Goal: Check status

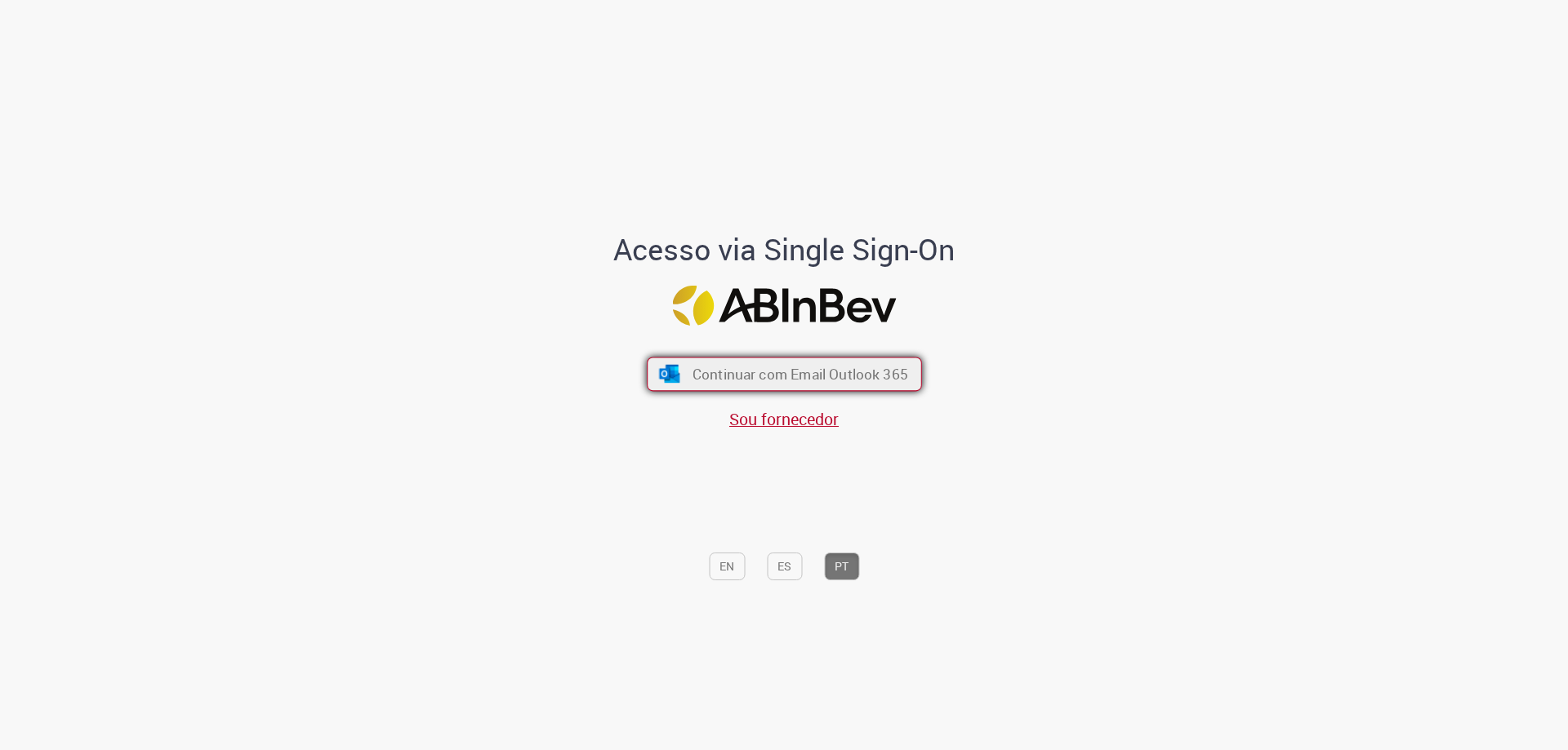
click at [862, 389] on button "Continuar com Email Outlook 365" at bounding box center [784, 375] width 275 height 35
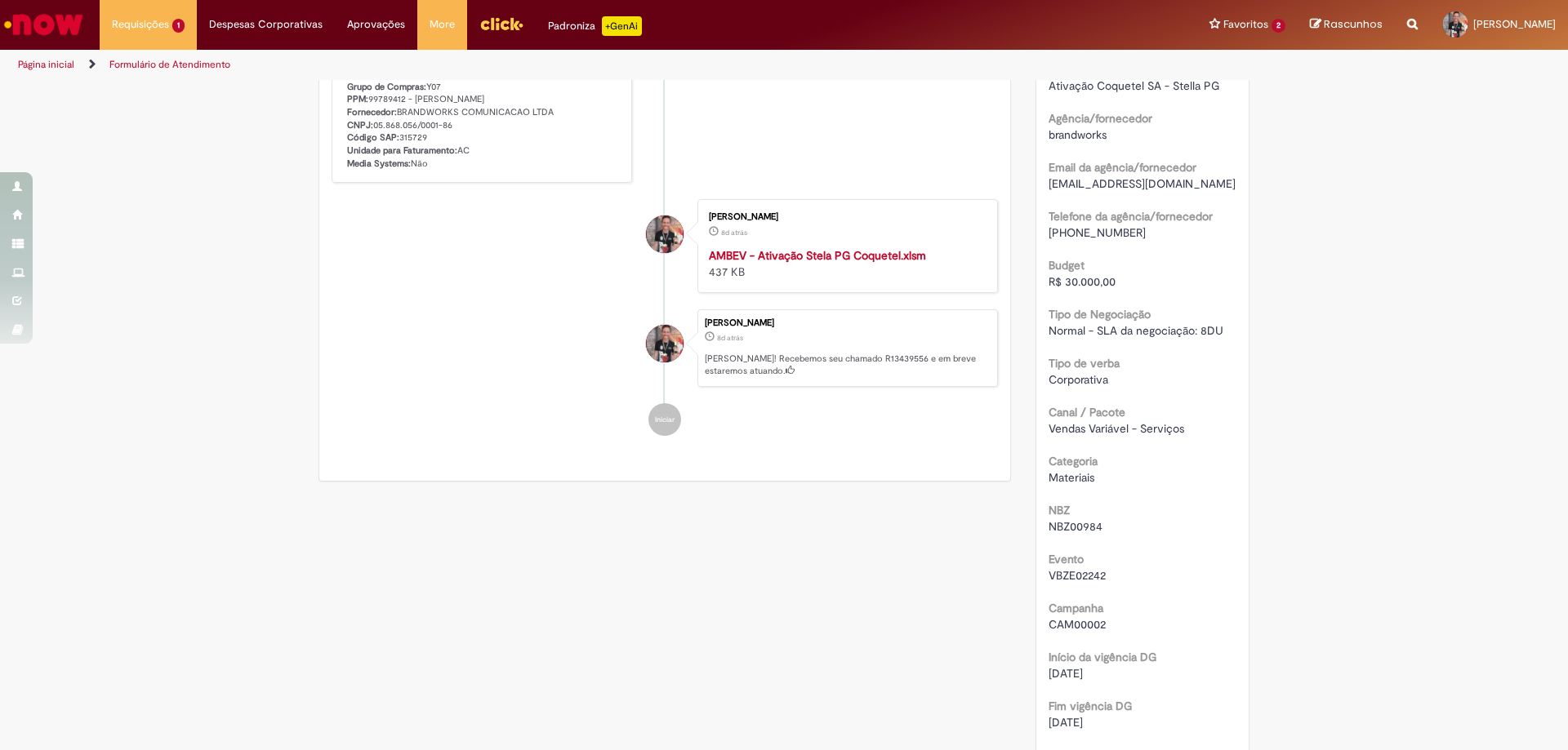
scroll to position [164, 0]
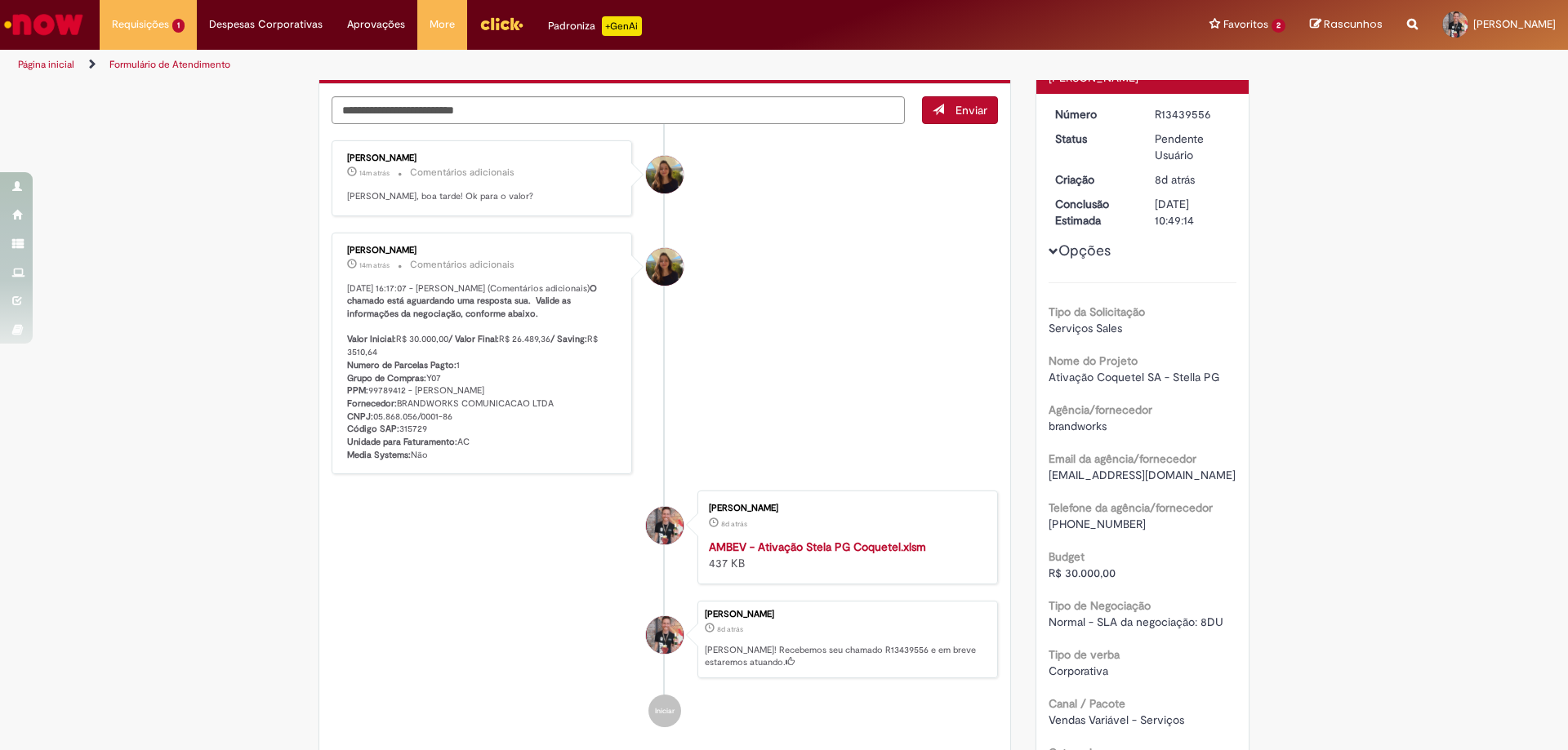
click at [714, 94] on div "Enviar [PERSON_NAME] 14m atrás 14 minutos atrás Comentários adicionais [PERSON_…" at bounding box center [664, 428] width 691 height 688
click at [712, 100] on textarea "Digite sua mensagem aqui..." at bounding box center [618, 110] width 573 height 27
click at [768, 110] on textarea "Digite sua mensagem aqui..." at bounding box center [618, 110] width 573 height 27
click at [644, 402] on div "Histórico de tíquete" at bounding box center [664, 412] width 41 height 333
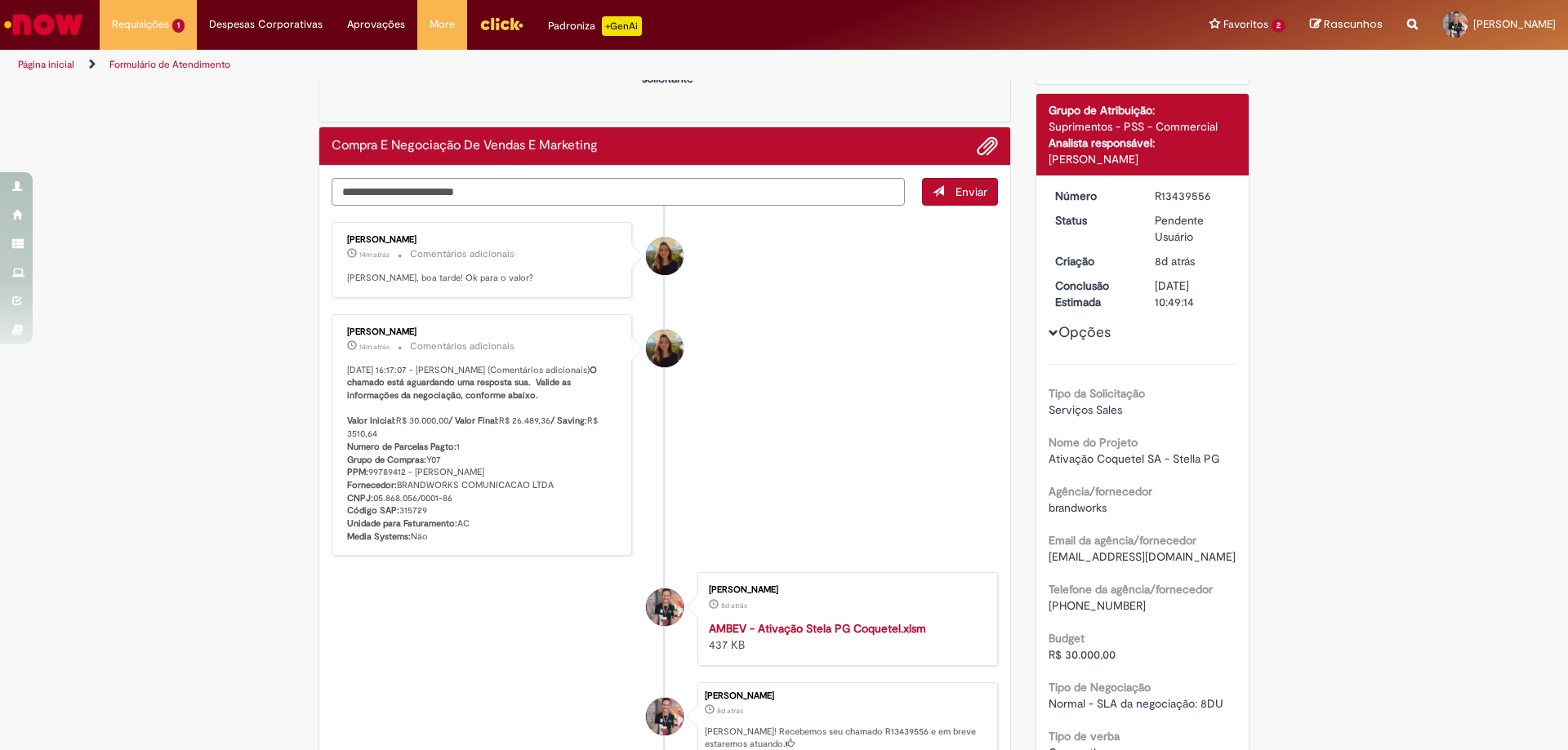
scroll to position [0, 0]
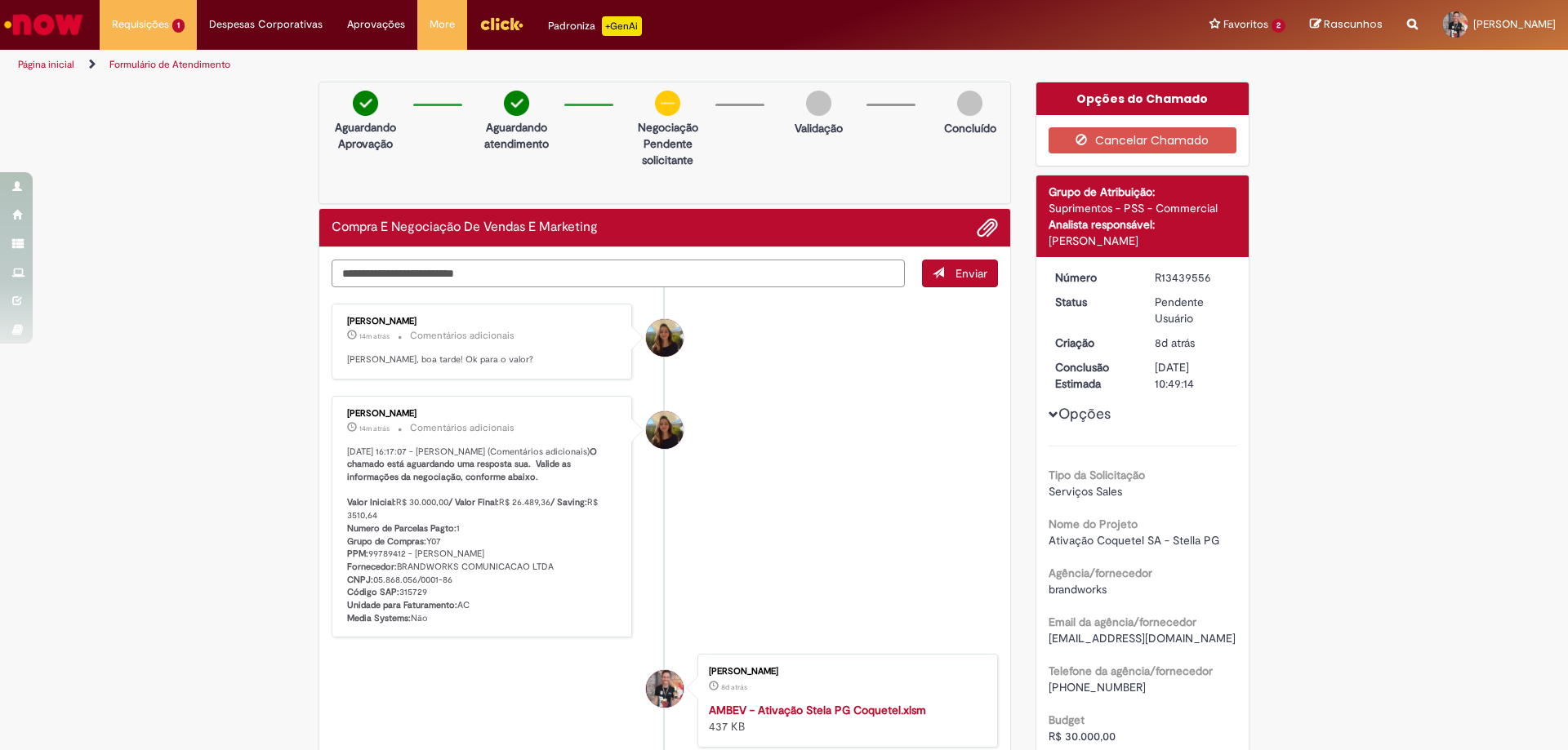
click at [744, 270] on textarea "Digite sua mensagem aqui..." at bounding box center [618, 273] width 573 height 27
type textarea "*"
type textarea "**********"
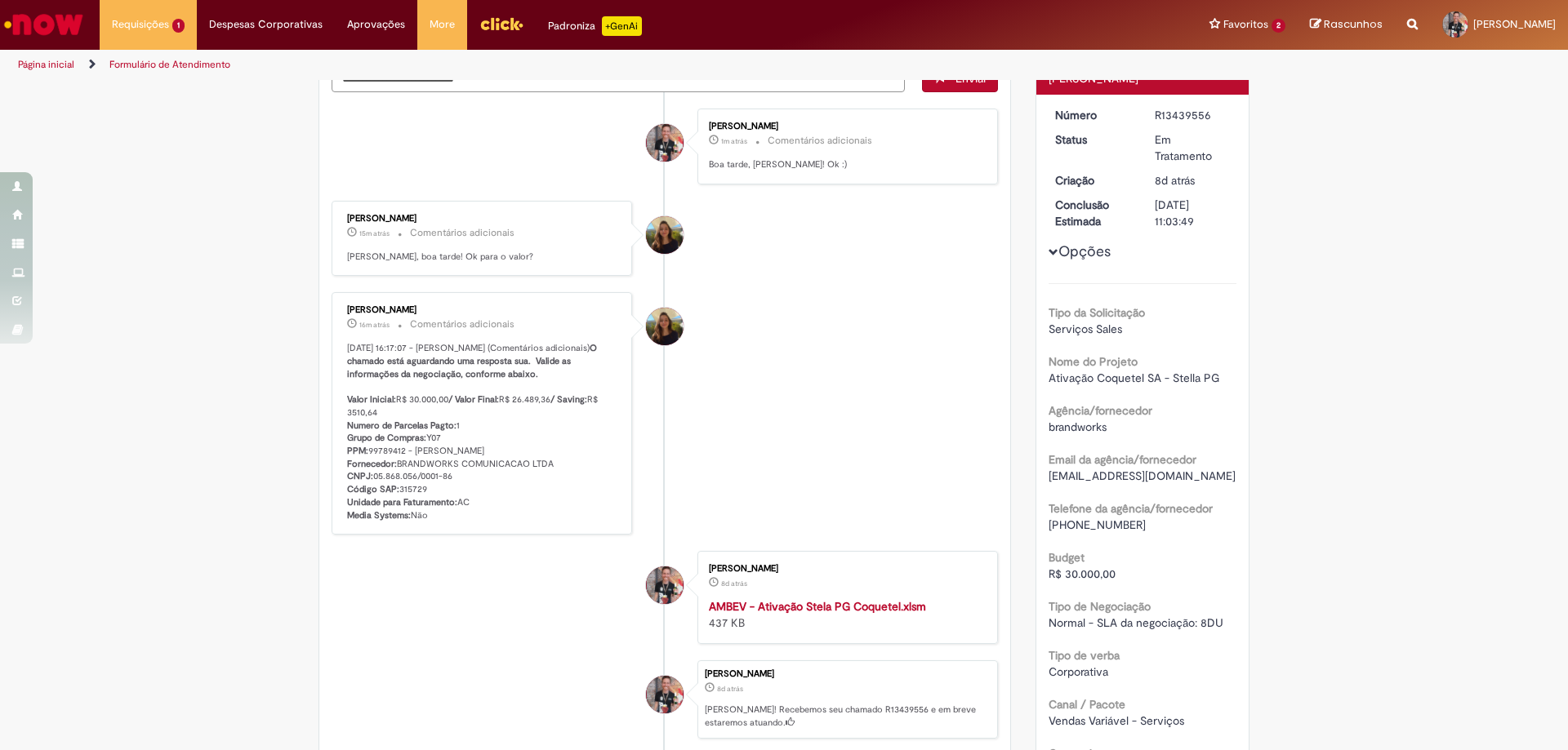
scroll to position [164, 0]
drag, startPoint x: 1224, startPoint y: 376, endPoint x: 1040, endPoint y: 381, distance: 184.1
click at [1040, 381] on div "Número R13439556 Status Em Tratamento Criação 8d atrás 8 dias atrás Conclusão E…" at bounding box center [1142, 611] width 213 height 1034
copy span "Ativação Coquetel SA - Stella PG"
drag, startPoint x: 547, startPoint y: 417, endPoint x: 513, endPoint y: 409, distance: 34.9
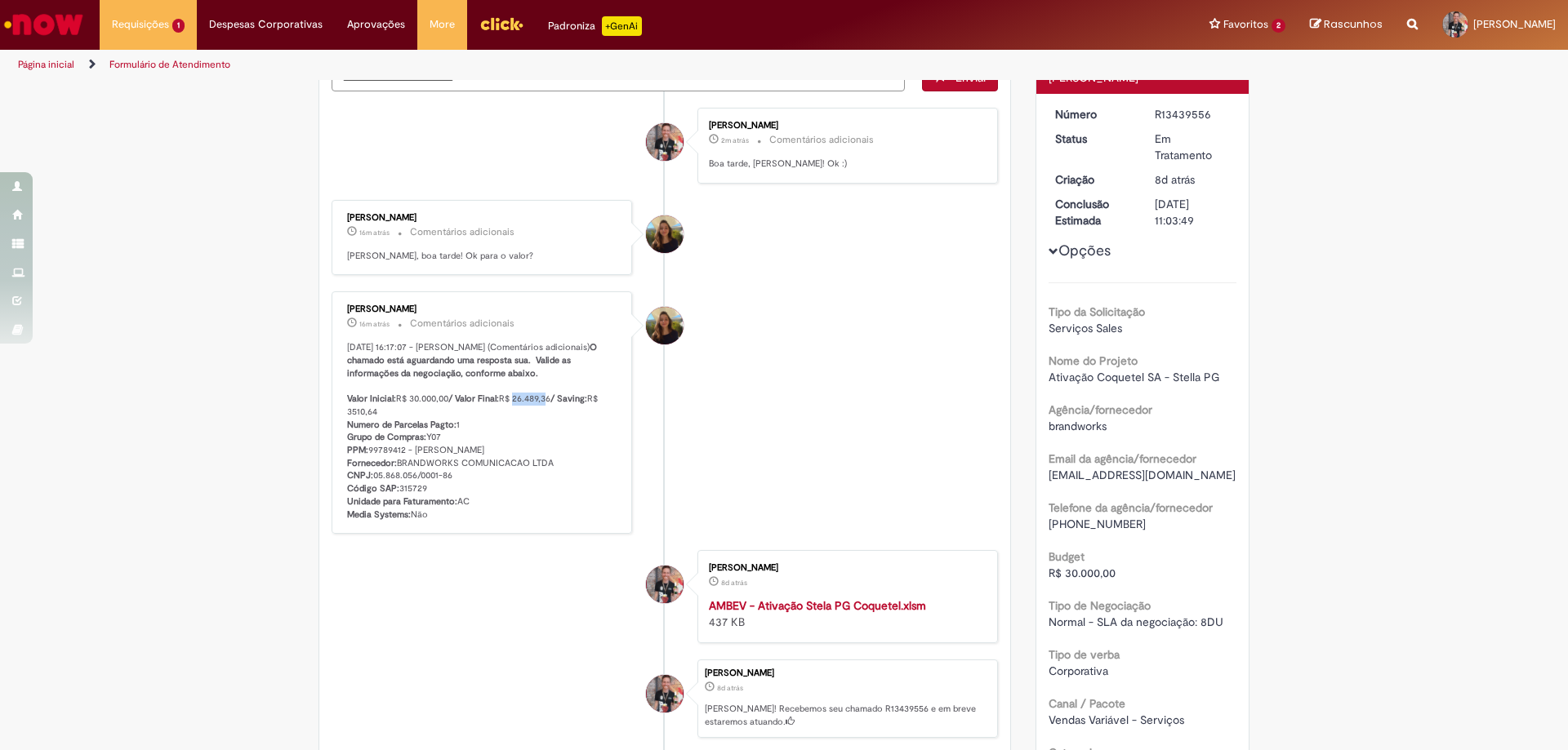
click at [513, 409] on p "[DATE] 16:17:07 - [PERSON_NAME] (Comentários adicionais) O chamado está aguarda…" at bounding box center [483, 430] width 272 height 180
click at [562, 426] on p "[DATE] 16:17:07 - [PERSON_NAME] (Comentários adicionais) O chamado está aguarda…" at bounding box center [483, 430] width 272 height 180
drag, startPoint x: 548, startPoint y: 417, endPoint x: 512, endPoint y: 407, distance: 37.4
click at [512, 407] on p "[DATE] 16:17:07 - [PERSON_NAME] (Comentários adicionais) O chamado está aguarda…" at bounding box center [483, 430] width 272 height 180
copy p "26.489,36"
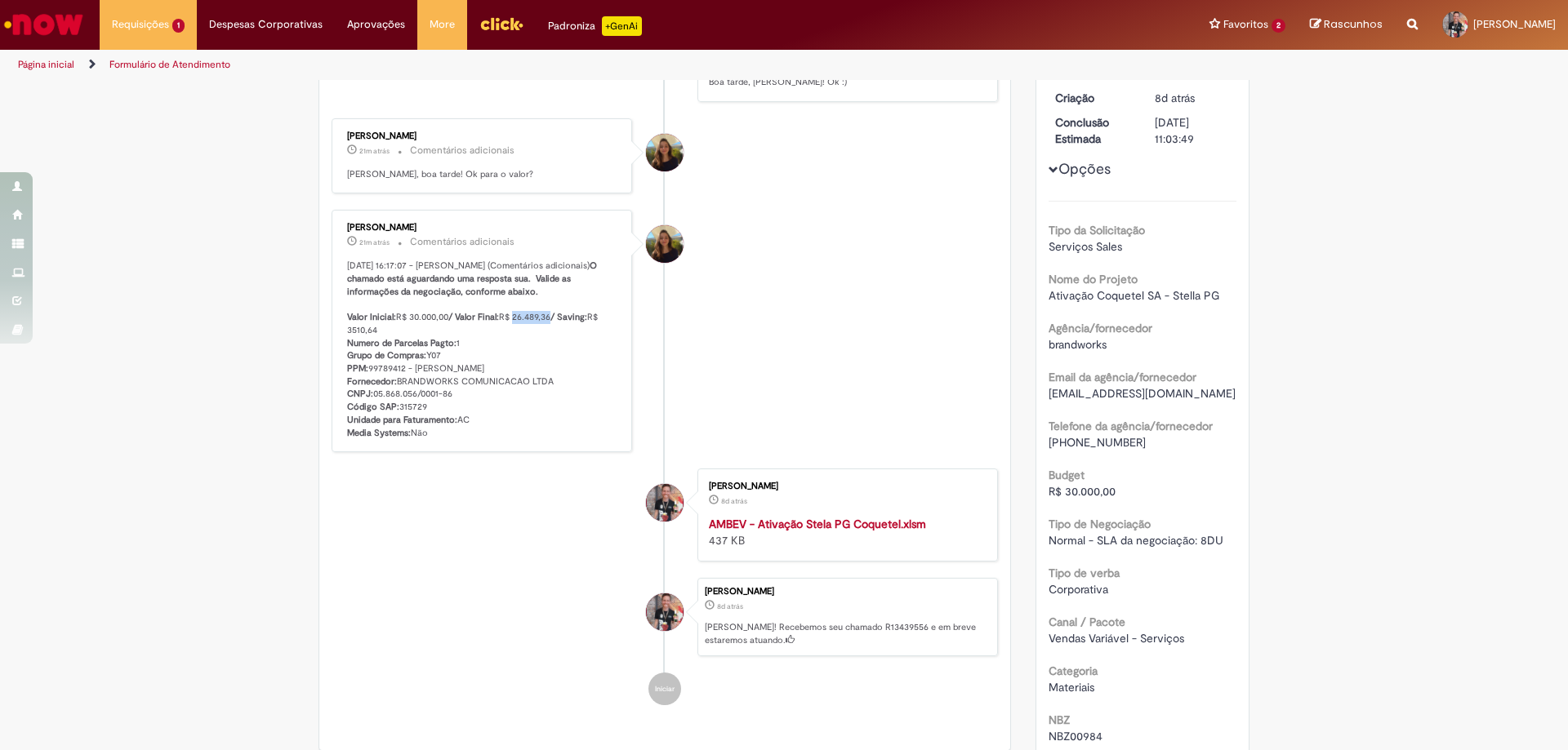
scroll to position [571, 0]
